Goal: Transaction & Acquisition: Purchase product/service

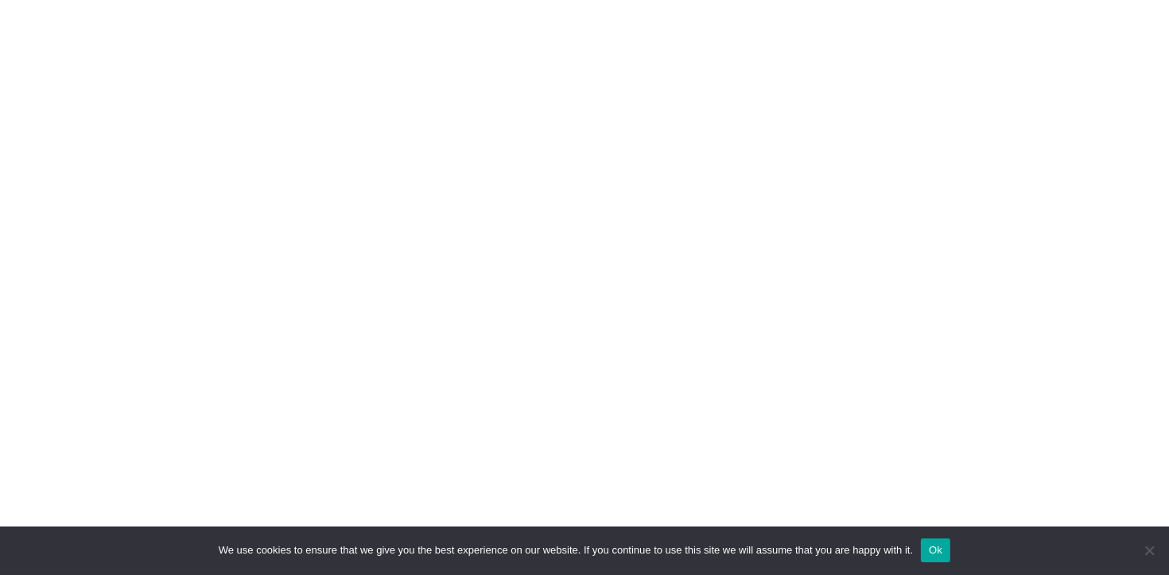
scroll to position [2421, 0]
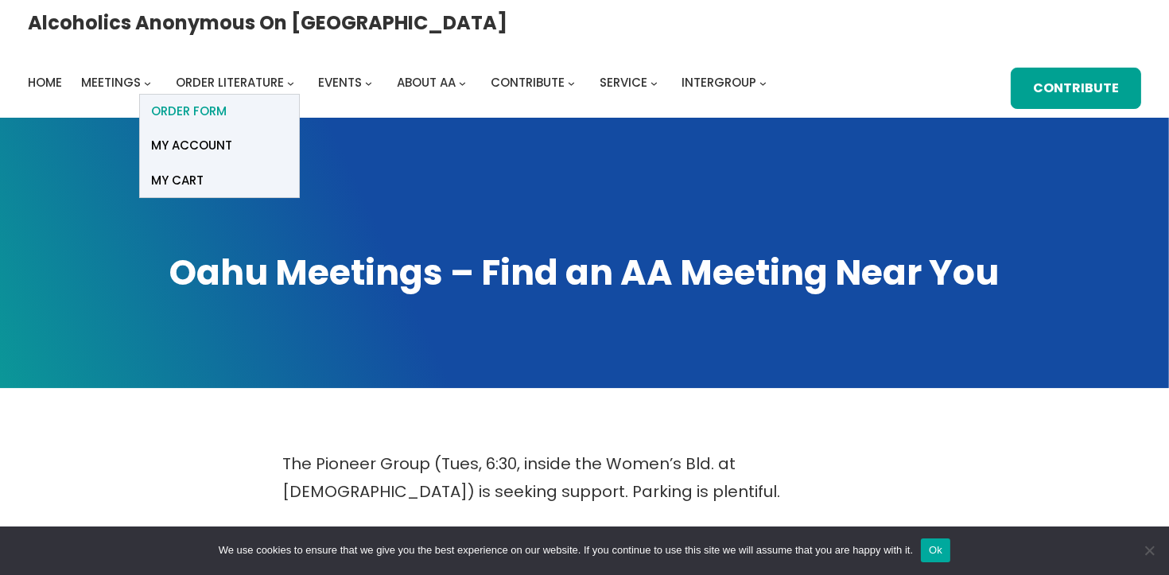
click at [227, 100] on span "ORDER FORM" at bounding box center [190, 111] width 76 height 22
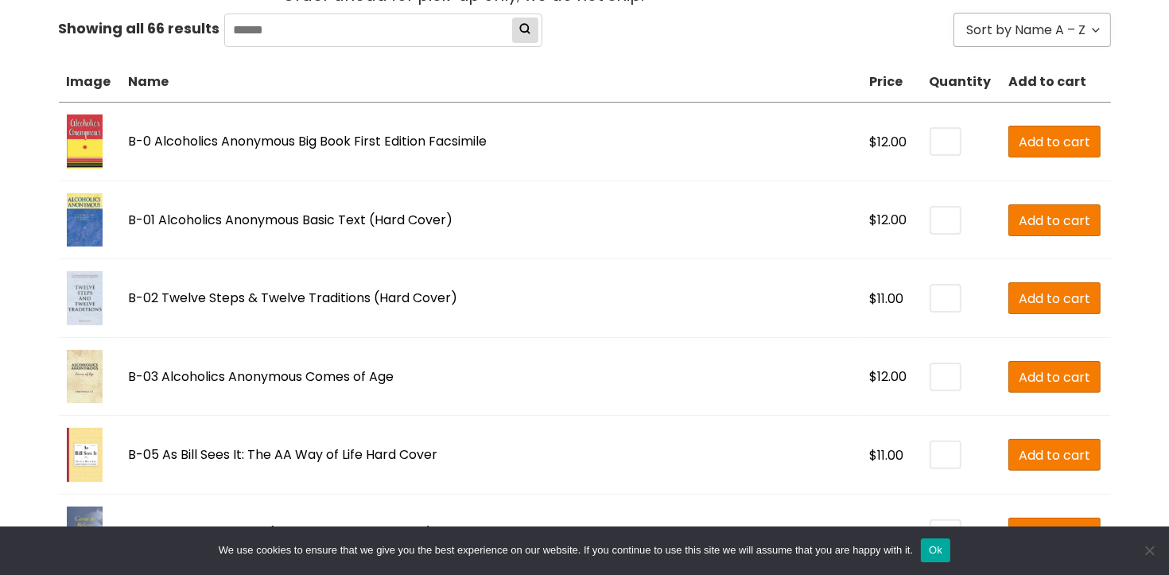
scroll to position [480, 0]
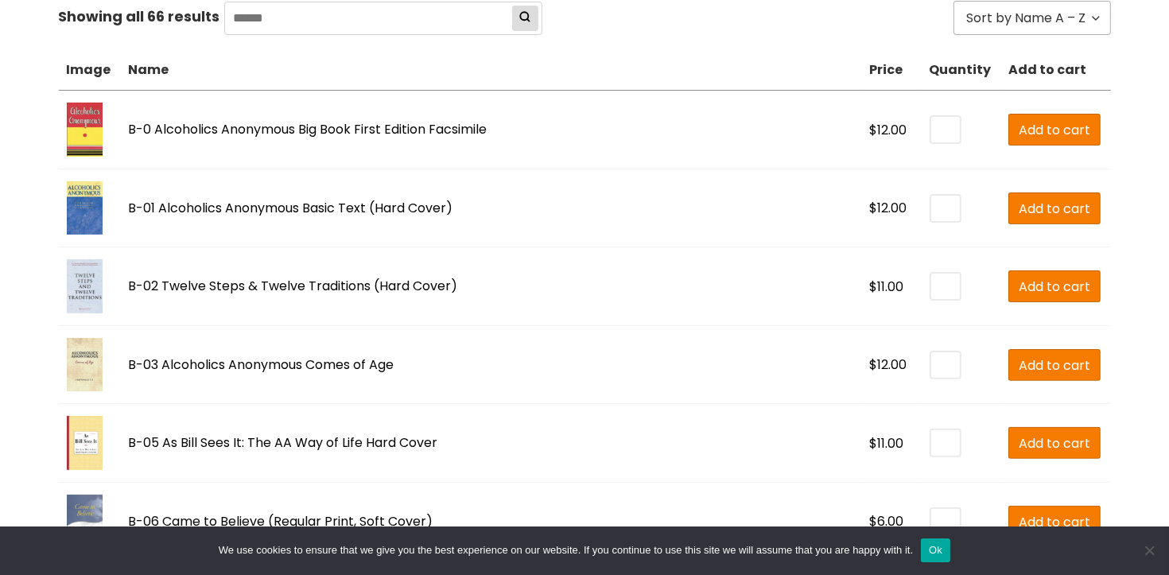
click at [931, 436] on input "*" at bounding box center [945, 442] width 29 height 25
click at [1018, 444] on span "Add to cart" at bounding box center [1054, 443] width 72 height 20
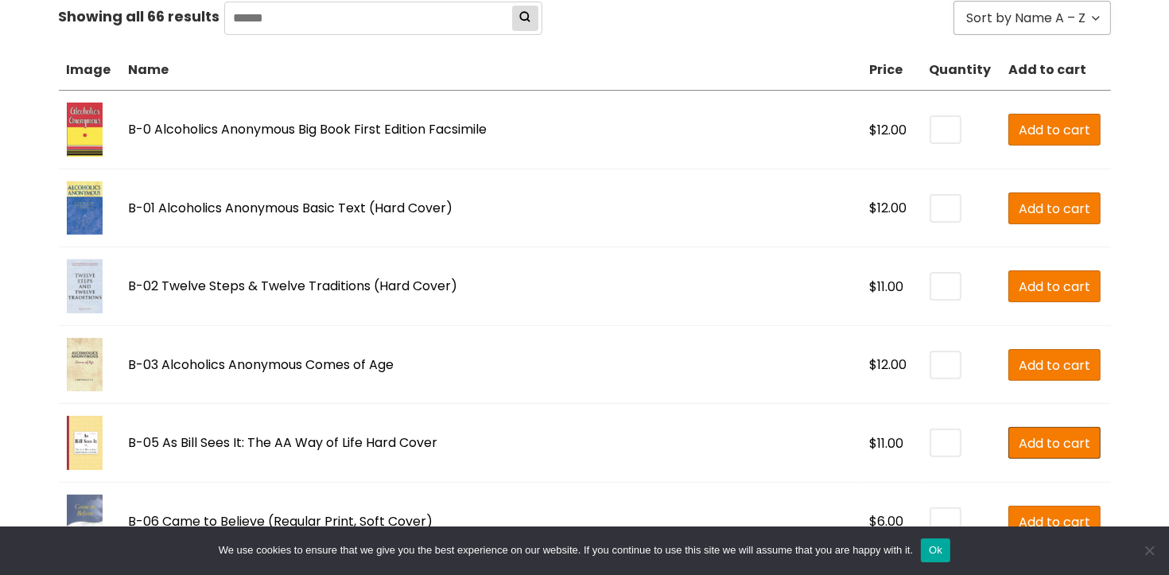
type input "*"
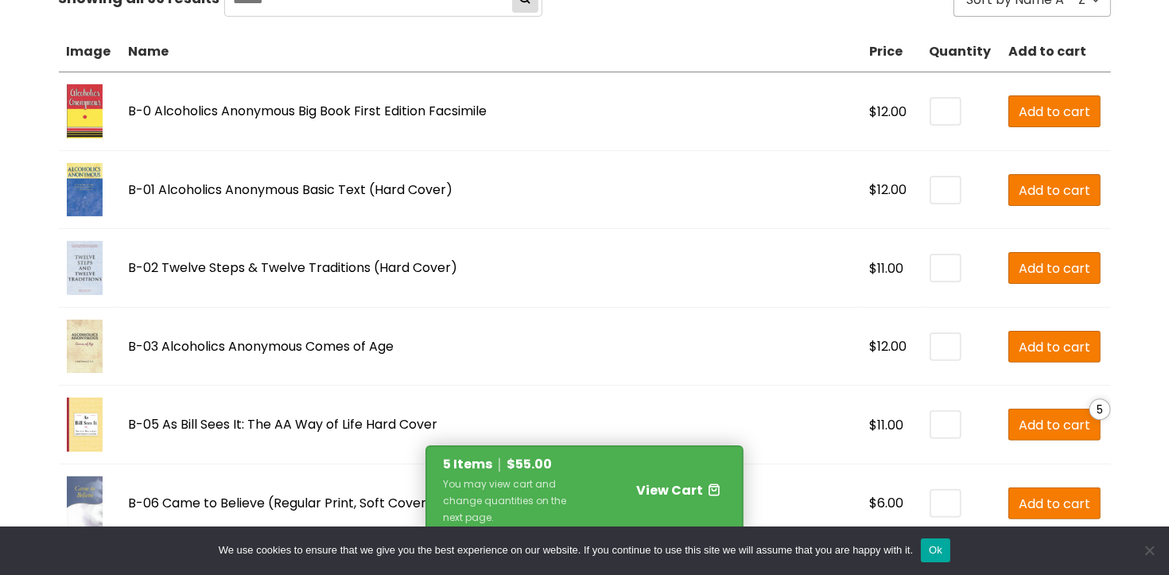
scroll to position [525, 0]
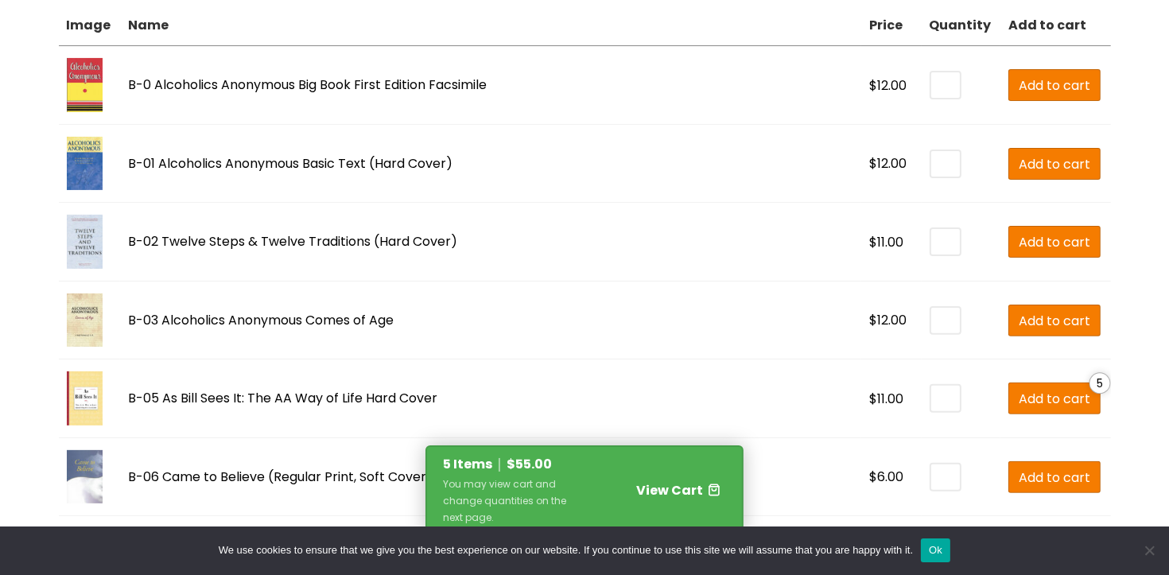
click at [672, 491] on span "View Cart" at bounding box center [669, 490] width 67 height 18
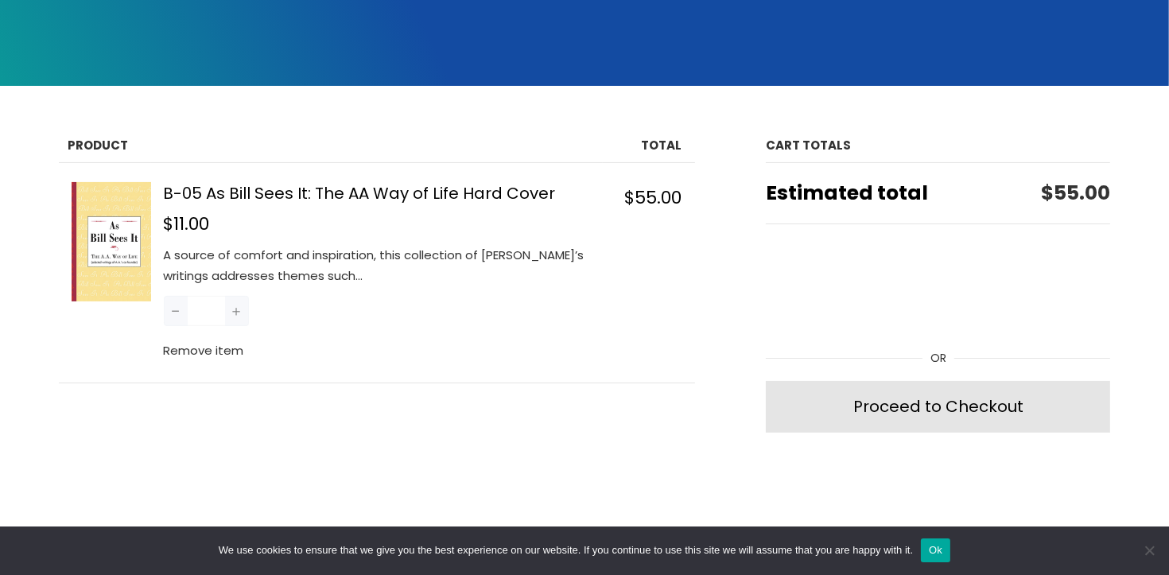
scroll to position [302, 0]
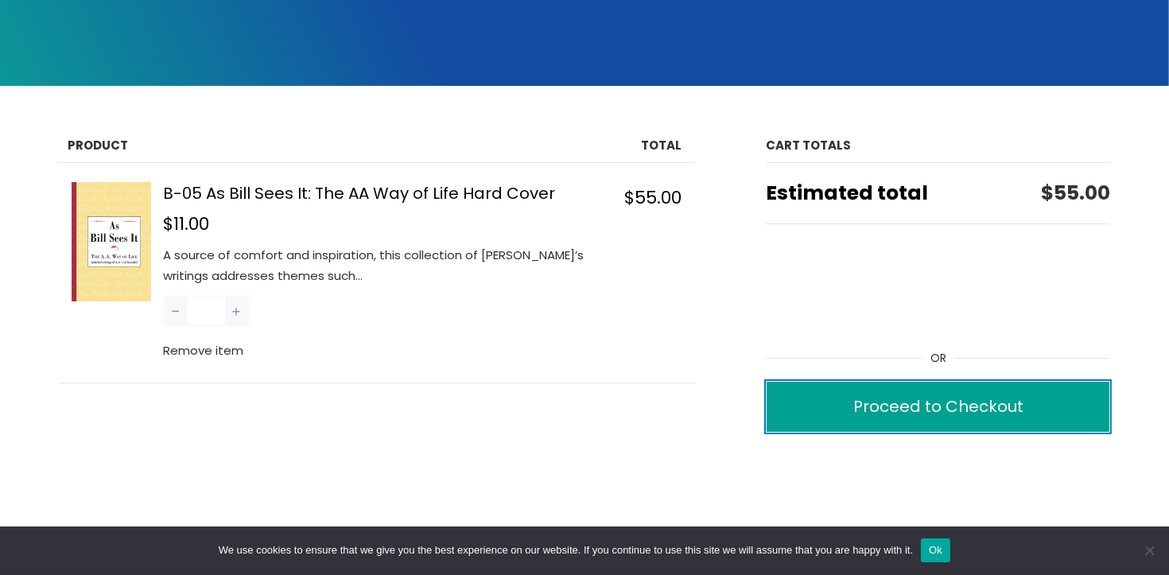
click at [869, 413] on div "Proceed to Checkout" at bounding box center [938, 407] width 170 height 28
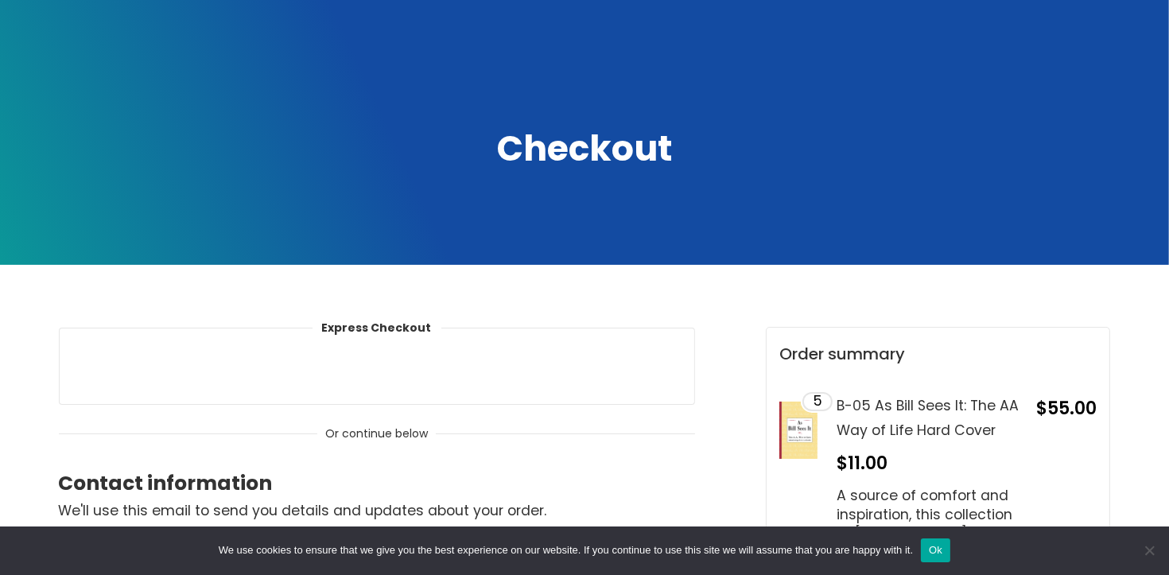
scroll to position [131, 0]
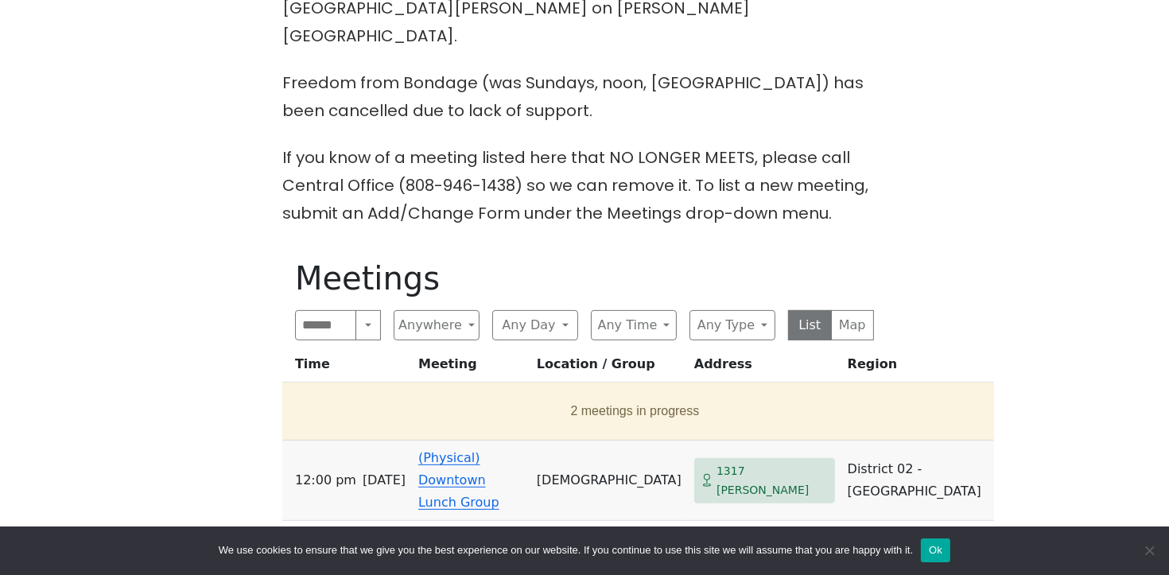
scroll to position [560, 0]
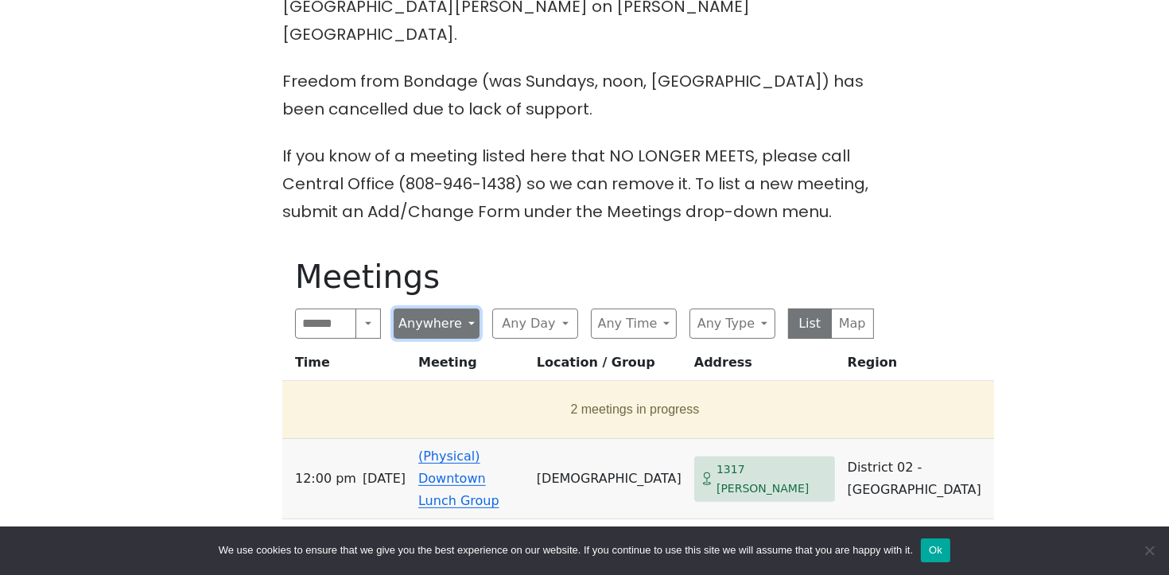
click at [463, 308] on button "Anywhere" at bounding box center [437, 323] width 86 height 30
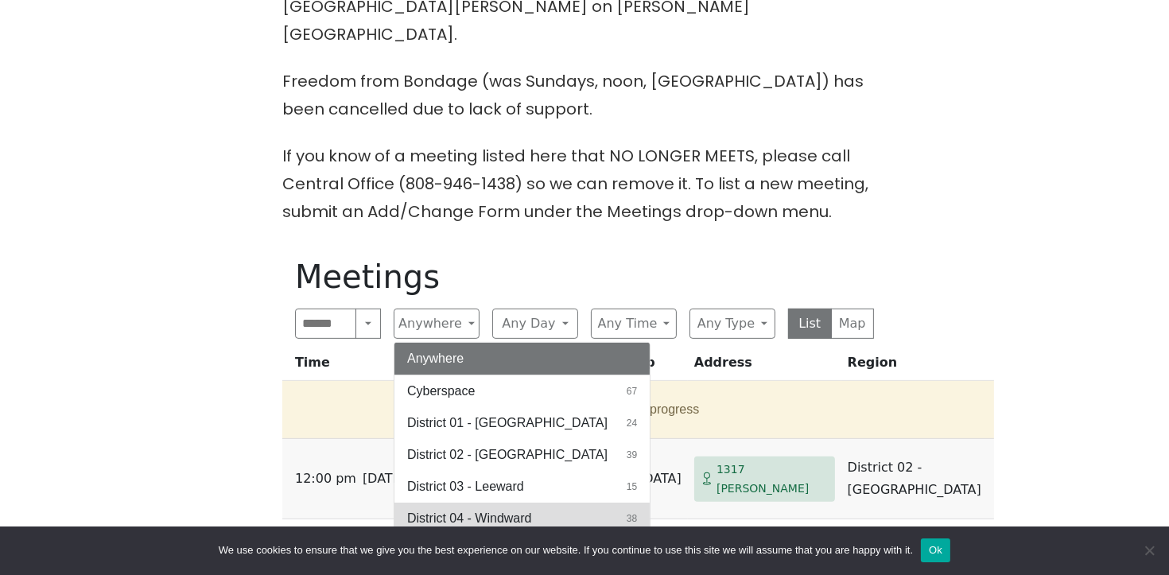
click at [466, 509] on span "District 04 - Windward" at bounding box center [469, 518] width 124 height 19
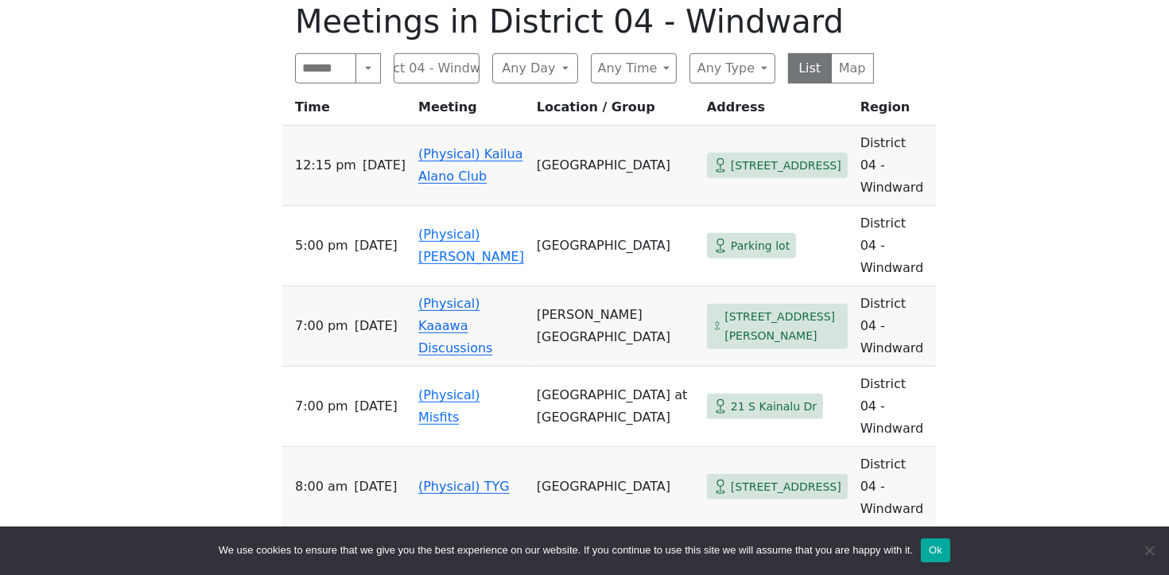
scroll to position [735, 0]
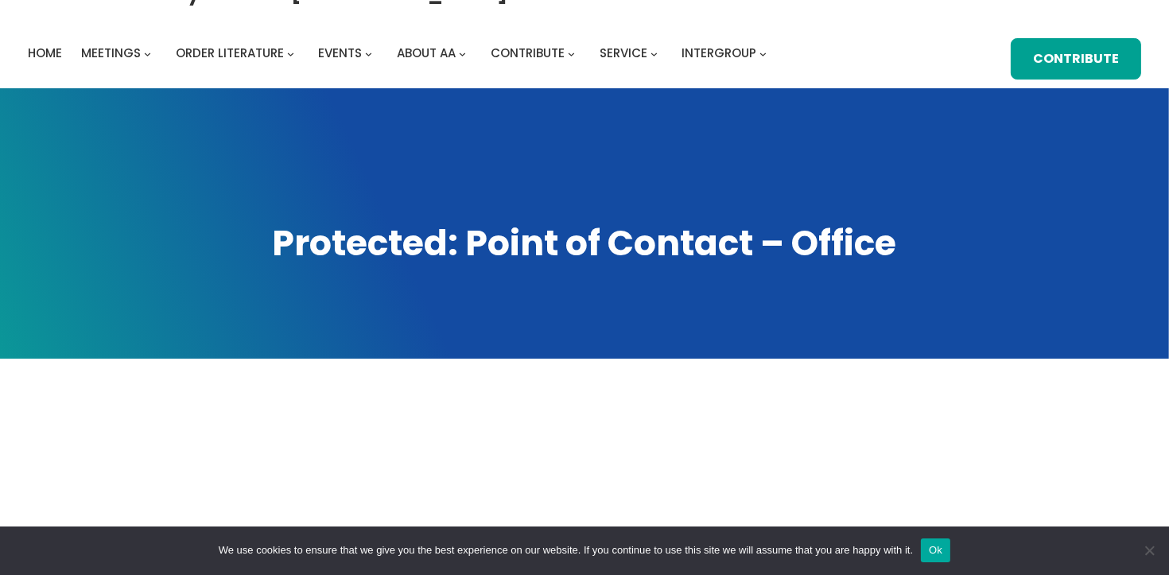
scroll to position [68, 0]
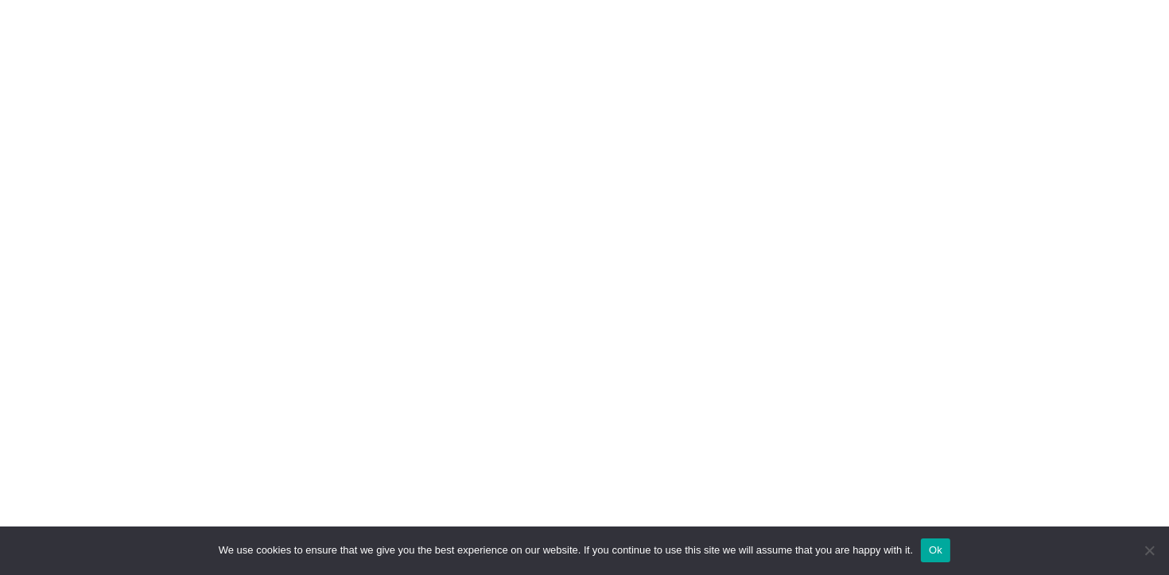
scroll to position [443, 0]
